Goal: Transaction & Acquisition: Subscribe to service/newsletter

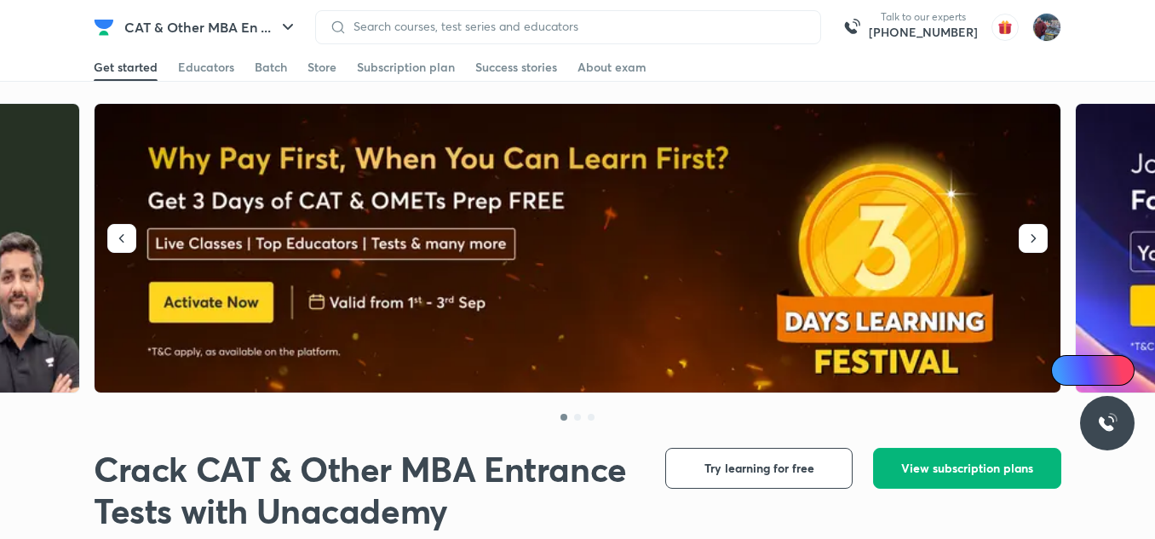
click at [953, 474] on span "View subscription plans" at bounding box center [968, 468] width 132 height 17
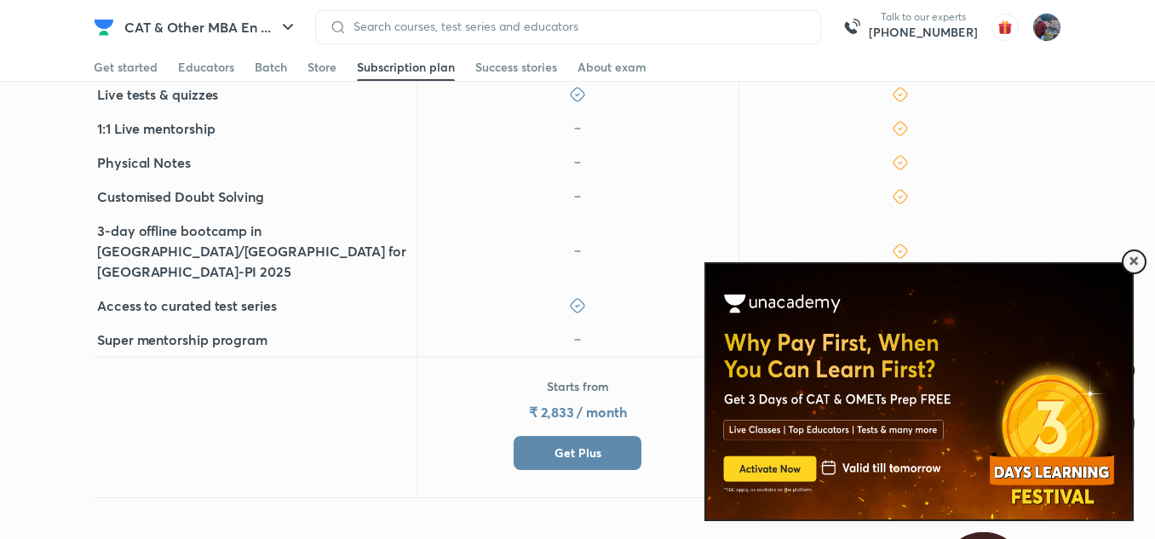
scroll to position [565, 0]
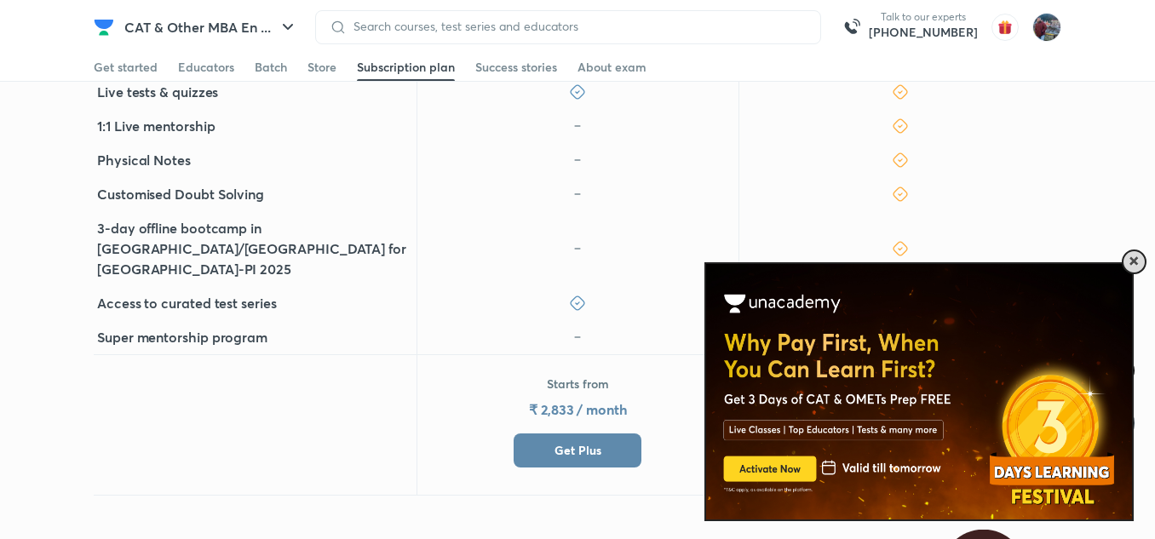
click at [1127, 258] on div at bounding box center [1134, 262] width 25 height 25
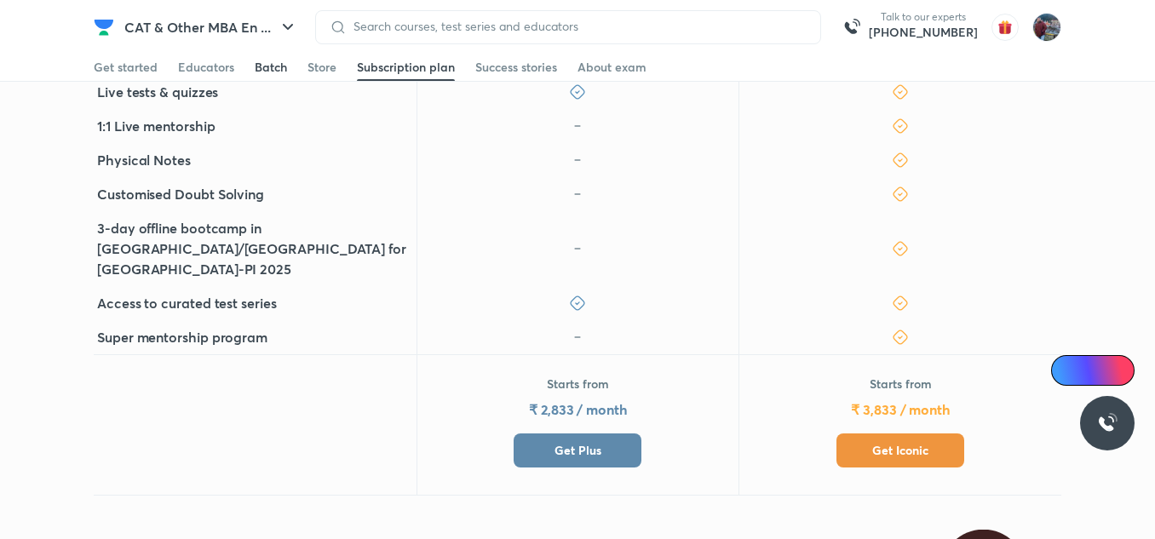
click at [264, 75] on div "Batch" at bounding box center [271, 67] width 32 height 17
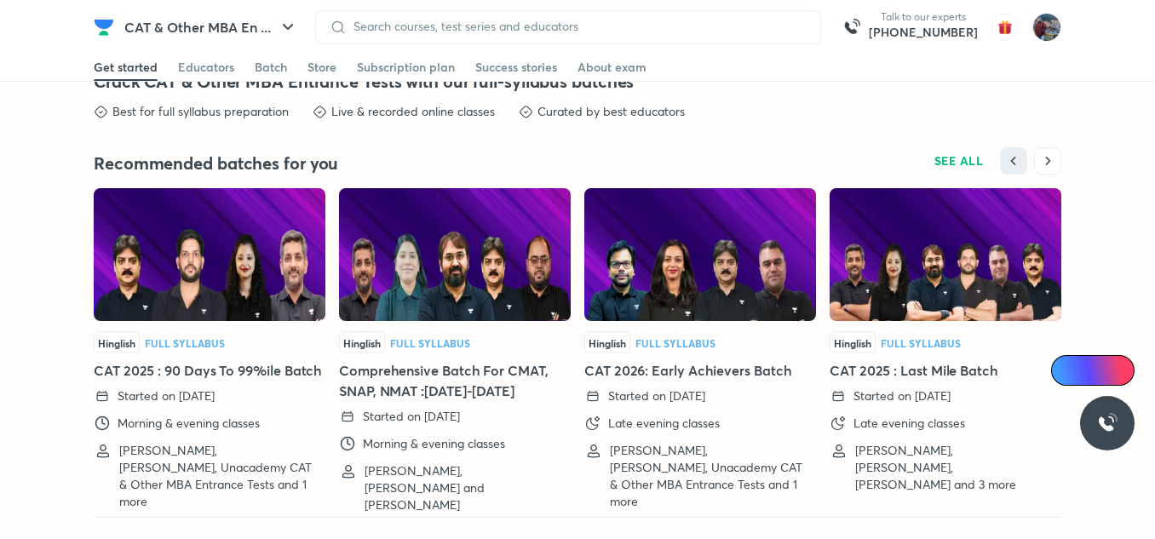
scroll to position [3806, 0]
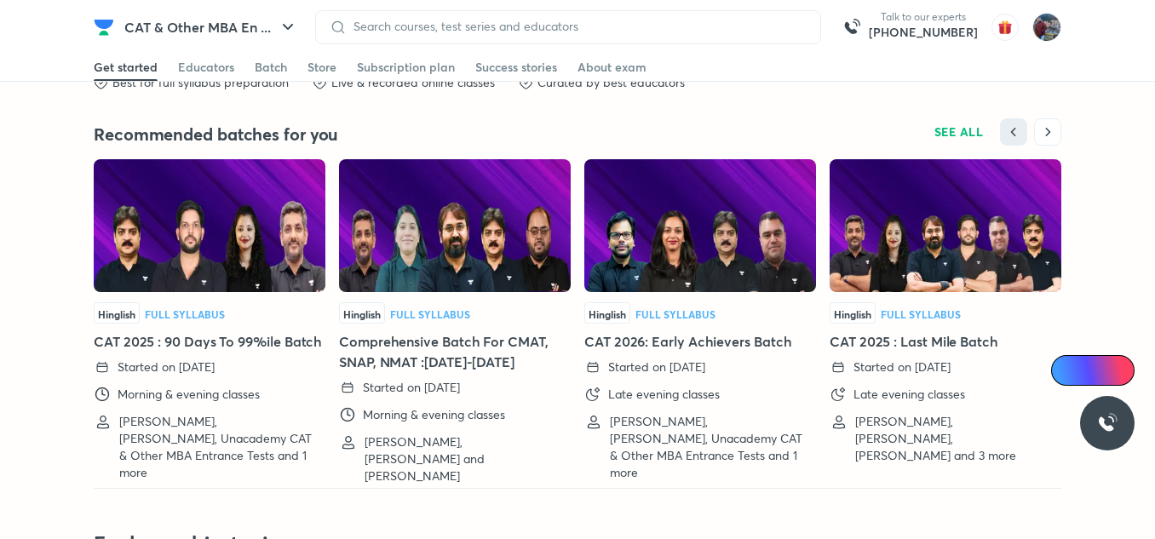
click at [766, 272] on img at bounding box center [701, 225] width 232 height 133
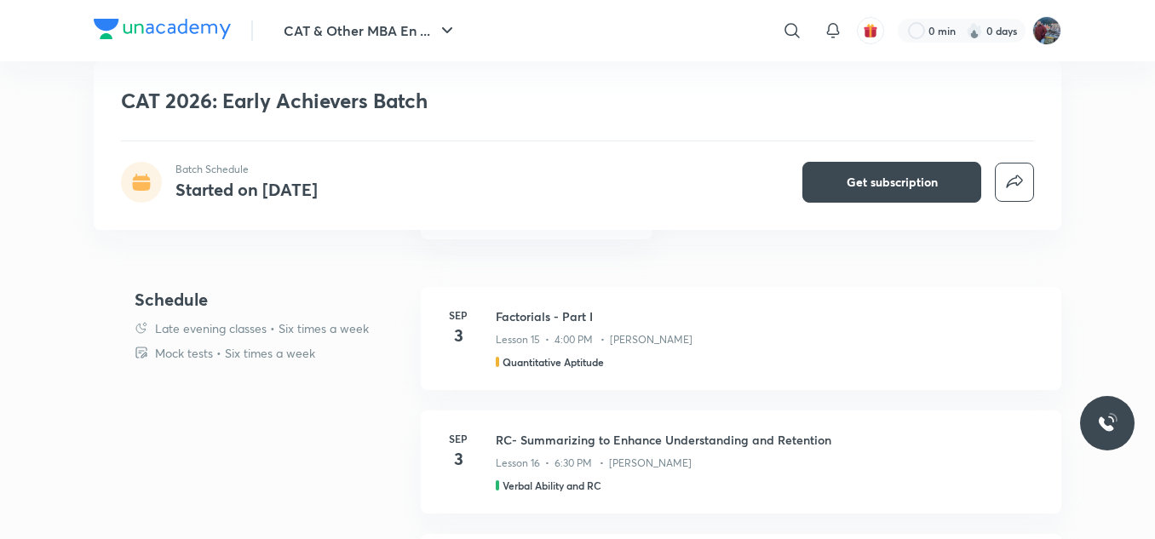
scroll to position [1036, 0]
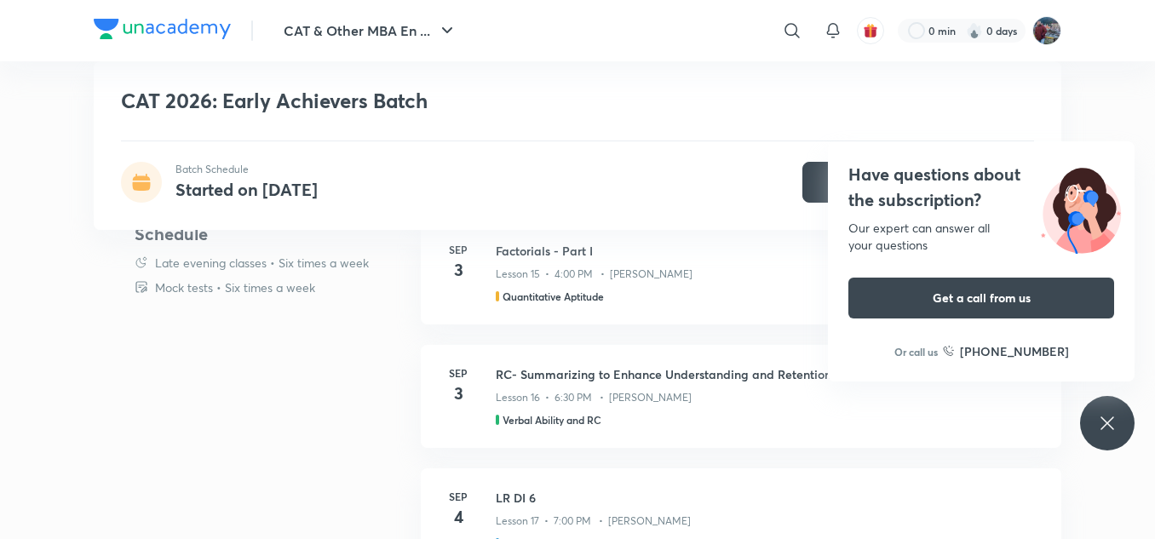
click at [1092, 422] on div "Have questions about the subscription? Our expert can answer all your questions…" at bounding box center [1107, 423] width 55 height 55
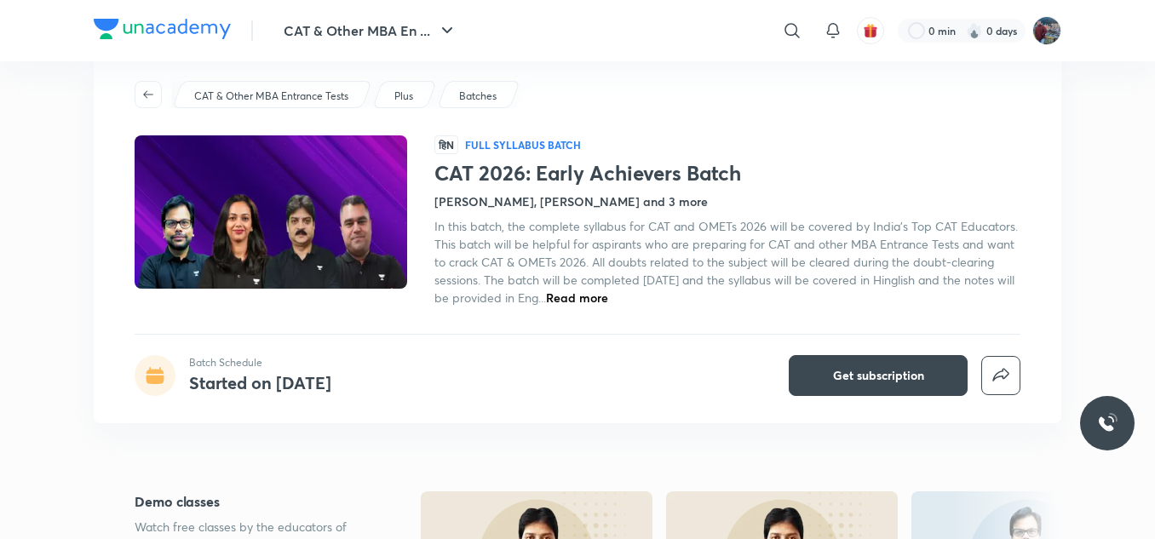
scroll to position [0, 0]
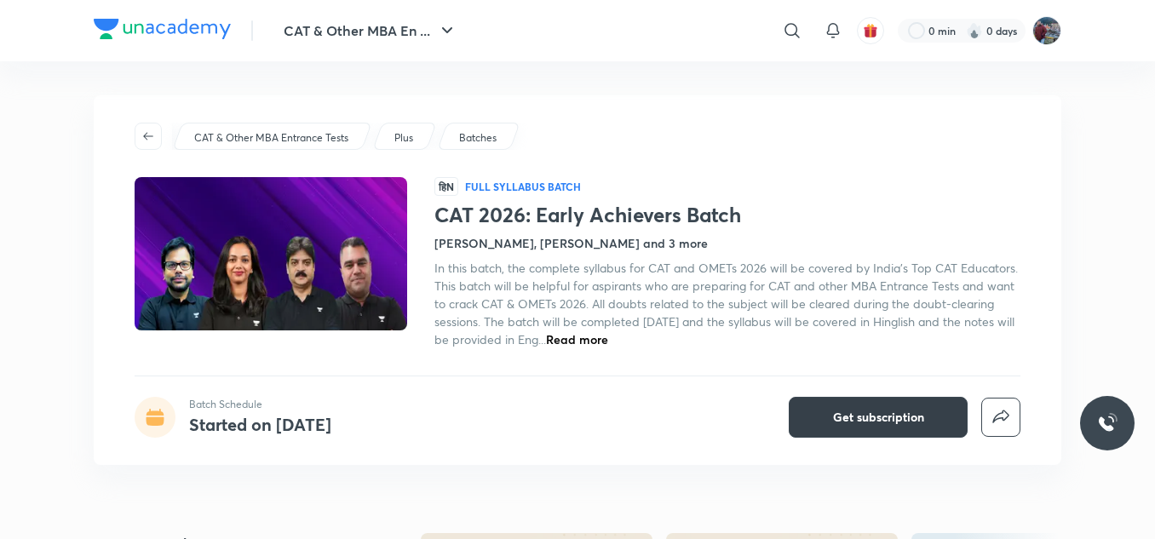
click at [875, 409] on span "Get subscription" at bounding box center [878, 417] width 91 height 17
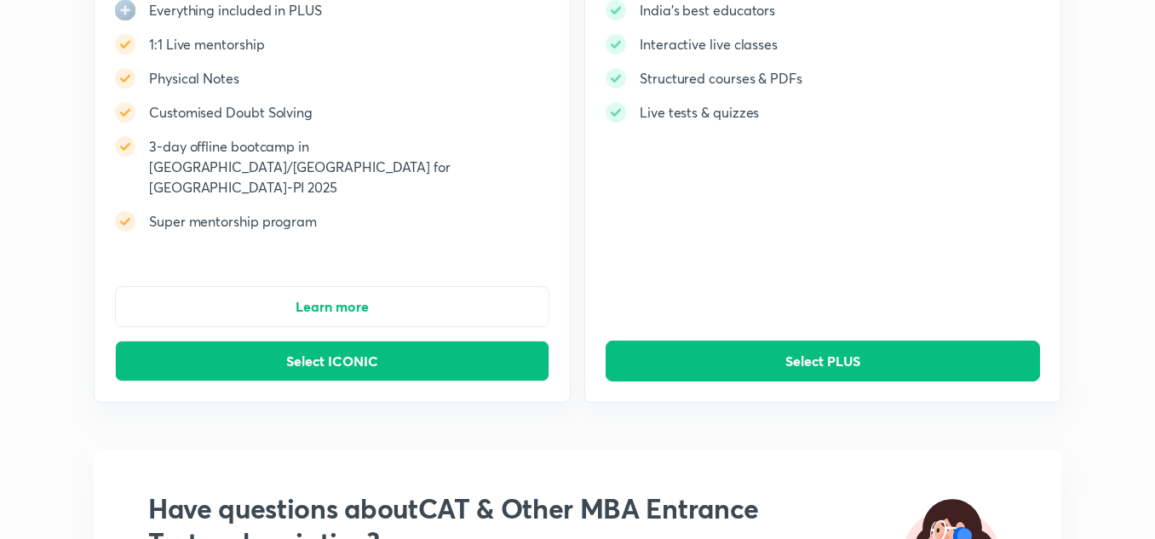
scroll to position [244, 0]
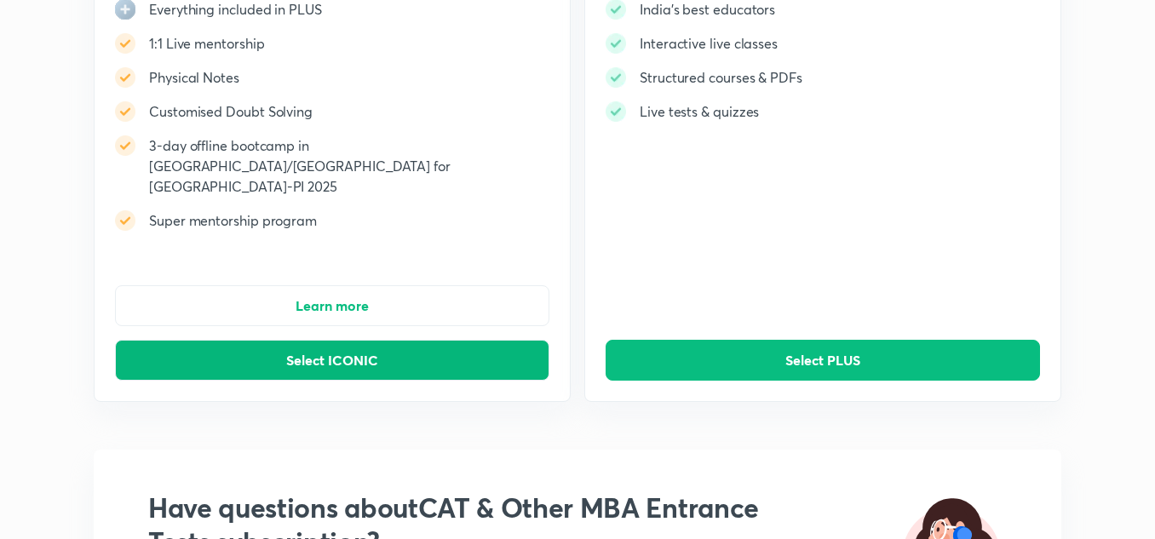
click at [380, 340] on button "Select ICONIC" at bounding box center [332, 360] width 435 height 41
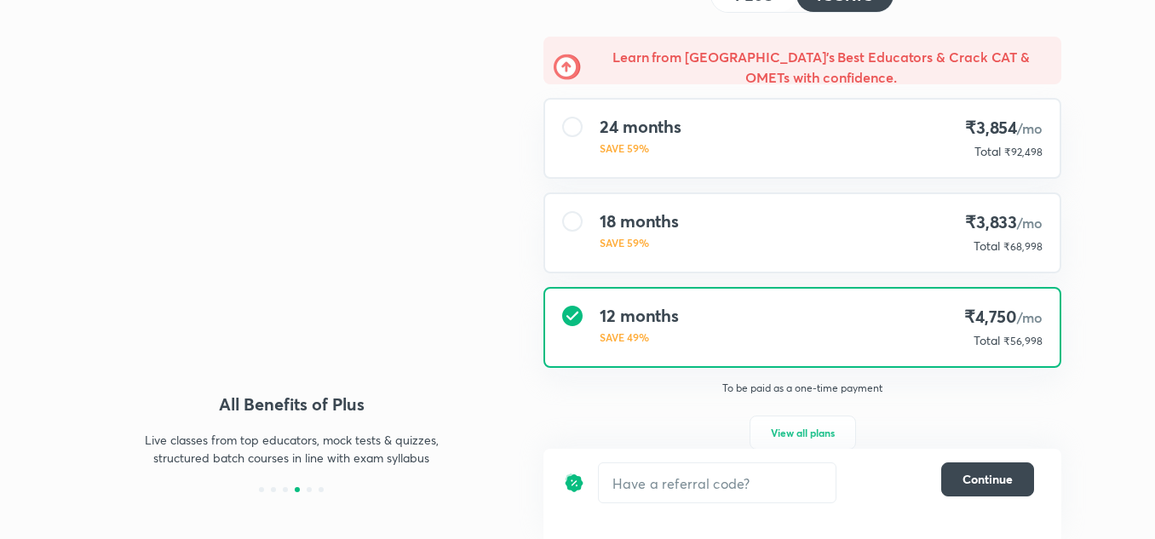
scroll to position [119, 0]
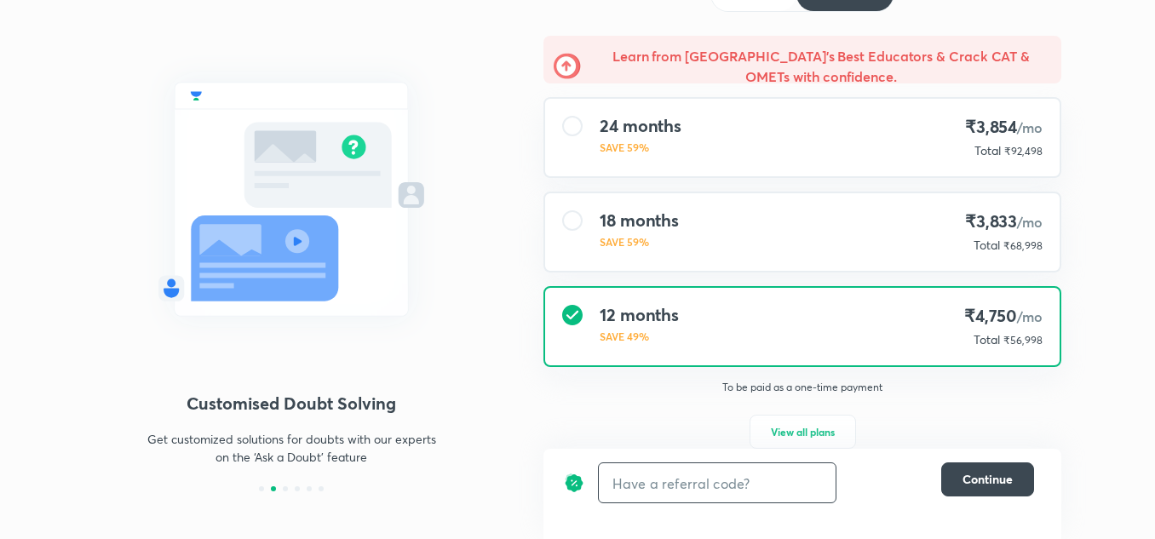
click at [655, 501] on input "text" at bounding box center [717, 484] width 237 height 40
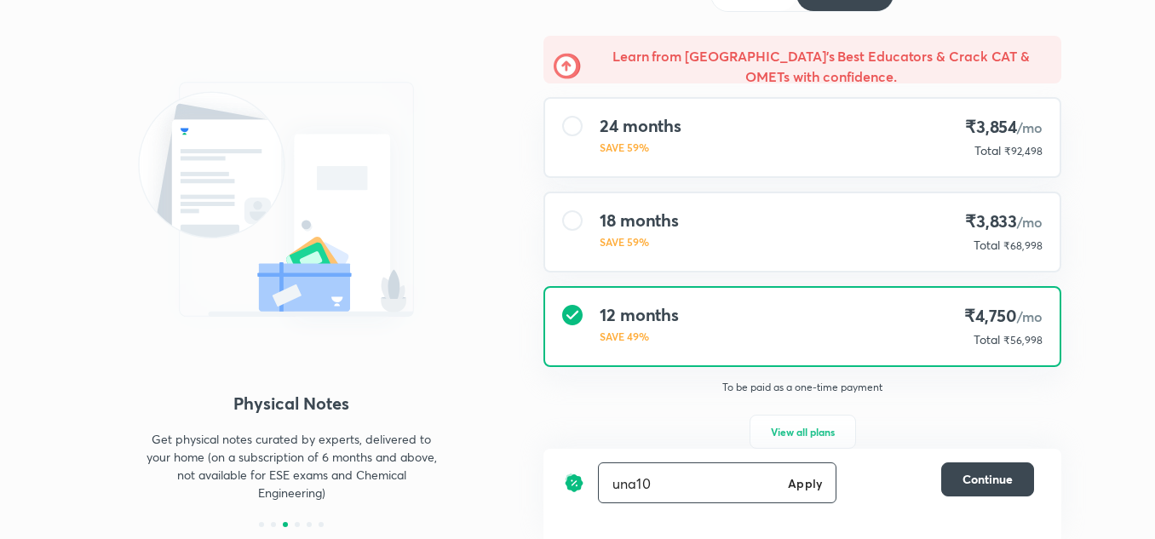
type input "una10"
click at [793, 484] on h6 "Apply" at bounding box center [805, 484] width 34 height 18
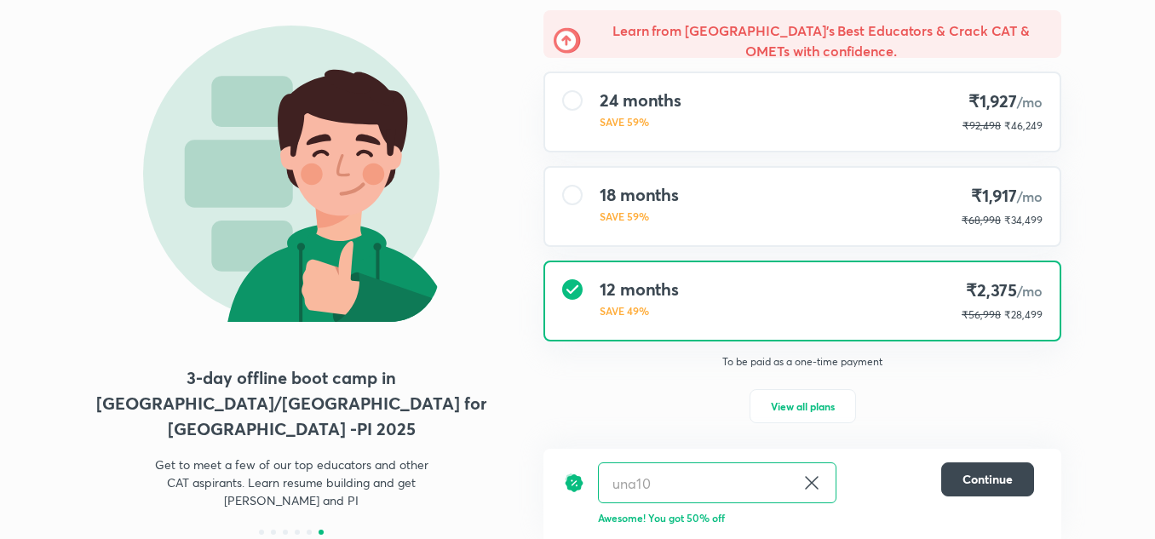
scroll to position [101, 0]
